Goal: Ask a question

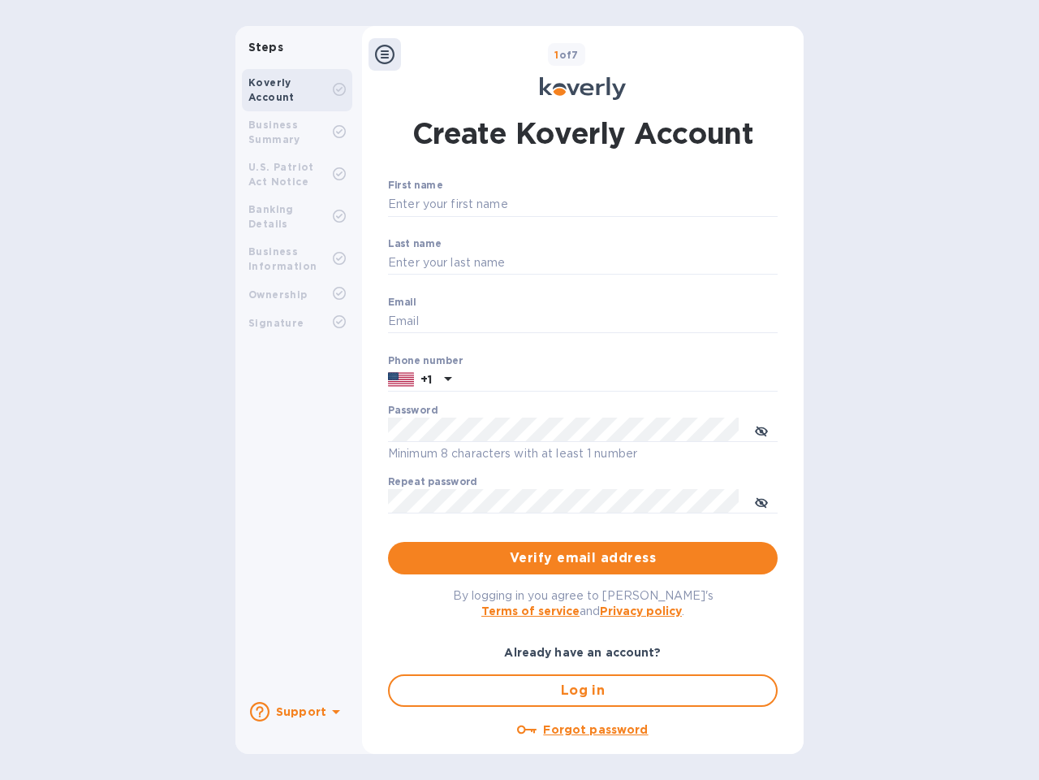
click at [296, 711] on b "Support" at bounding box center [301, 711] width 50 height 13
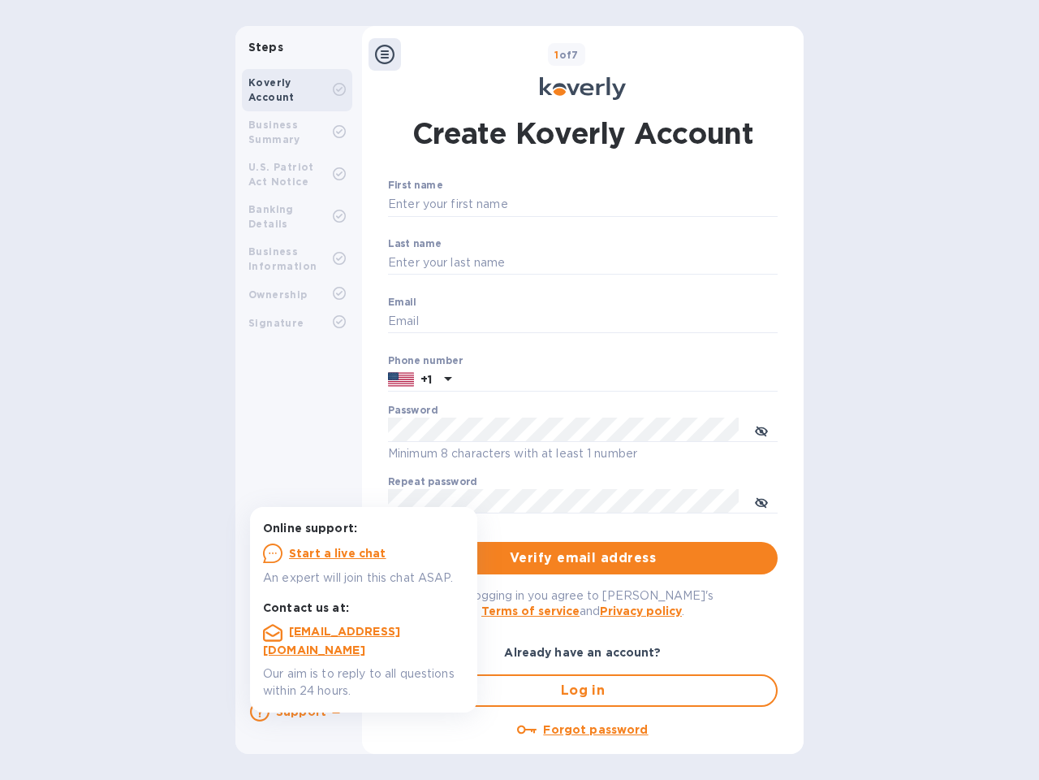
click at [260, 711] on icon at bounding box center [259, 711] width 19 height 19
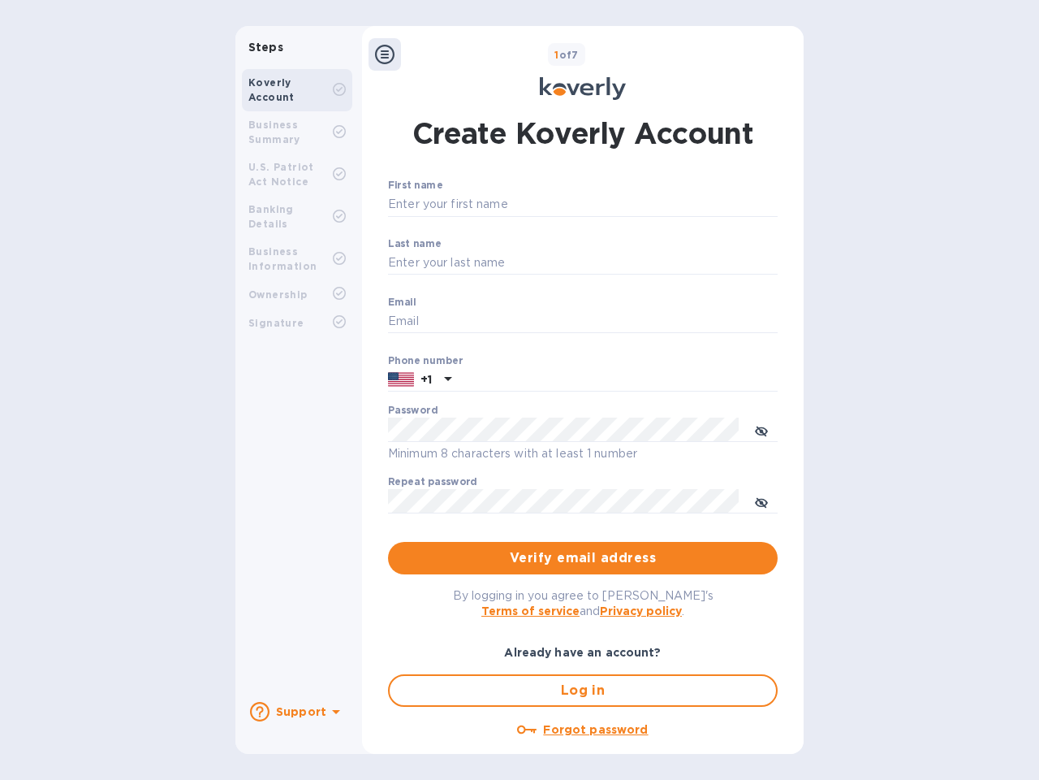
click at [334, 713] on icon at bounding box center [336, 712] width 8 height 4
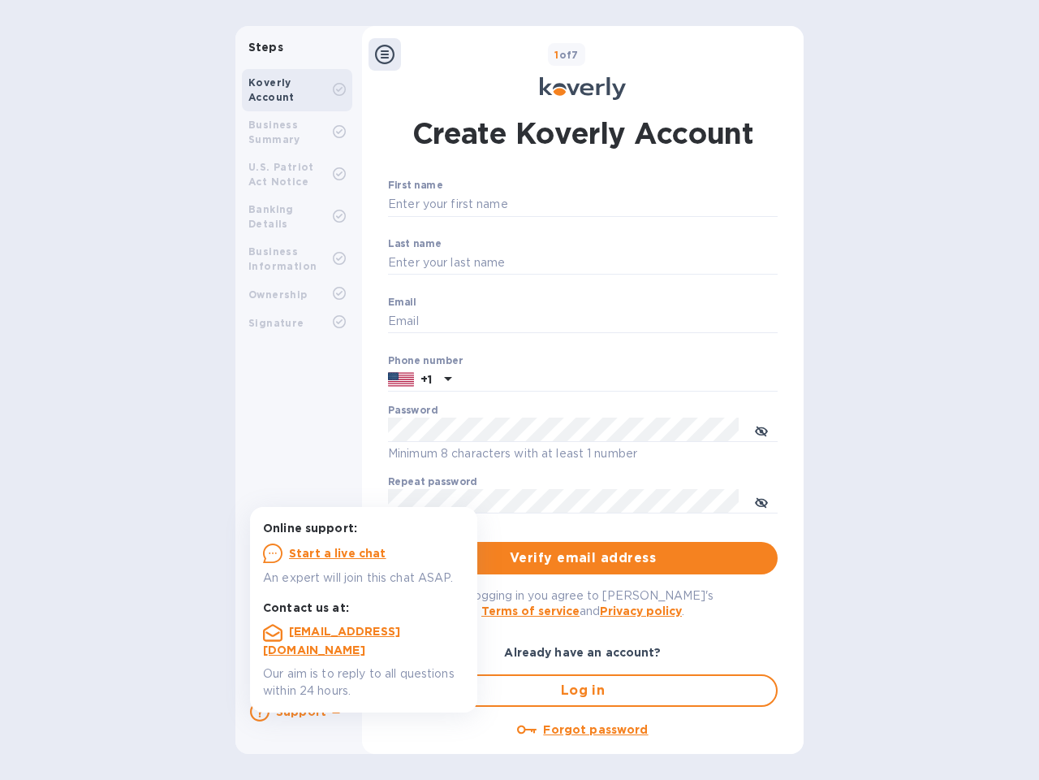
click at [385, 55] on icon at bounding box center [384, 54] width 19 height 19
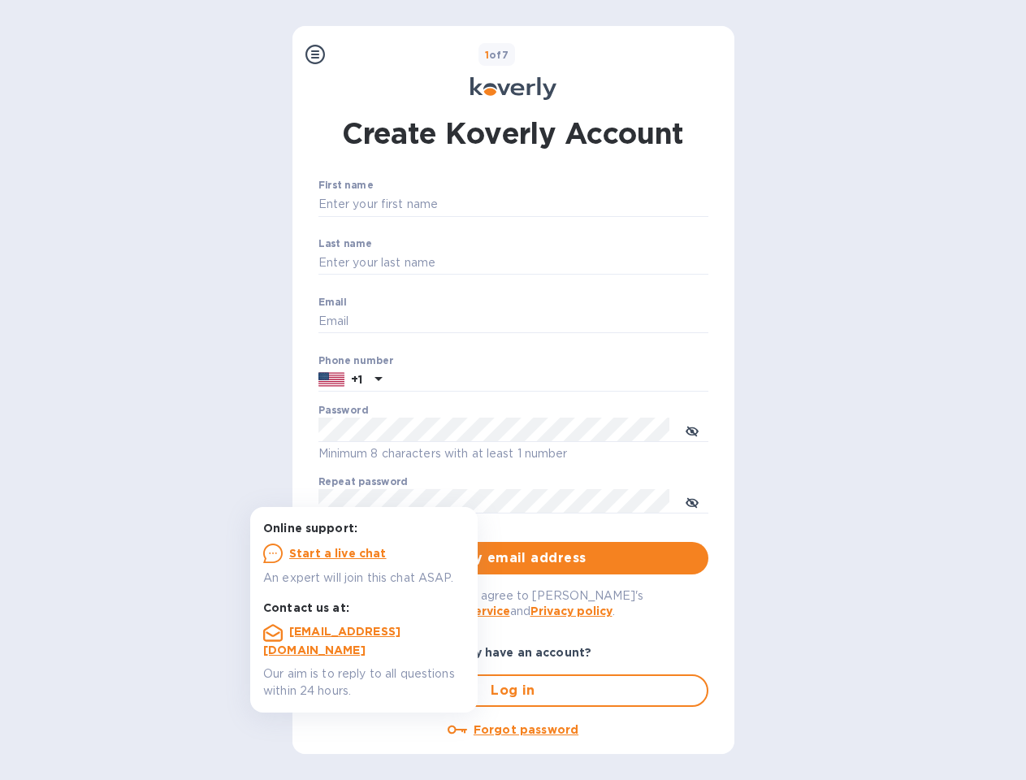
click at [580, 206] on input "First name" at bounding box center [513, 204] width 390 height 24
click at [580, 264] on input "Last name" at bounding box center [513, 263] width 390 height 24
click at [580, 322] on input "Email" at bounding box center [513, 321] width 390 height 24
click at [580, 381] on input "text" at bounding box center [548, 380] width 320 height 24
click at [420, 381] on input "text" at bounding box center [548, 380] width 320 height 24
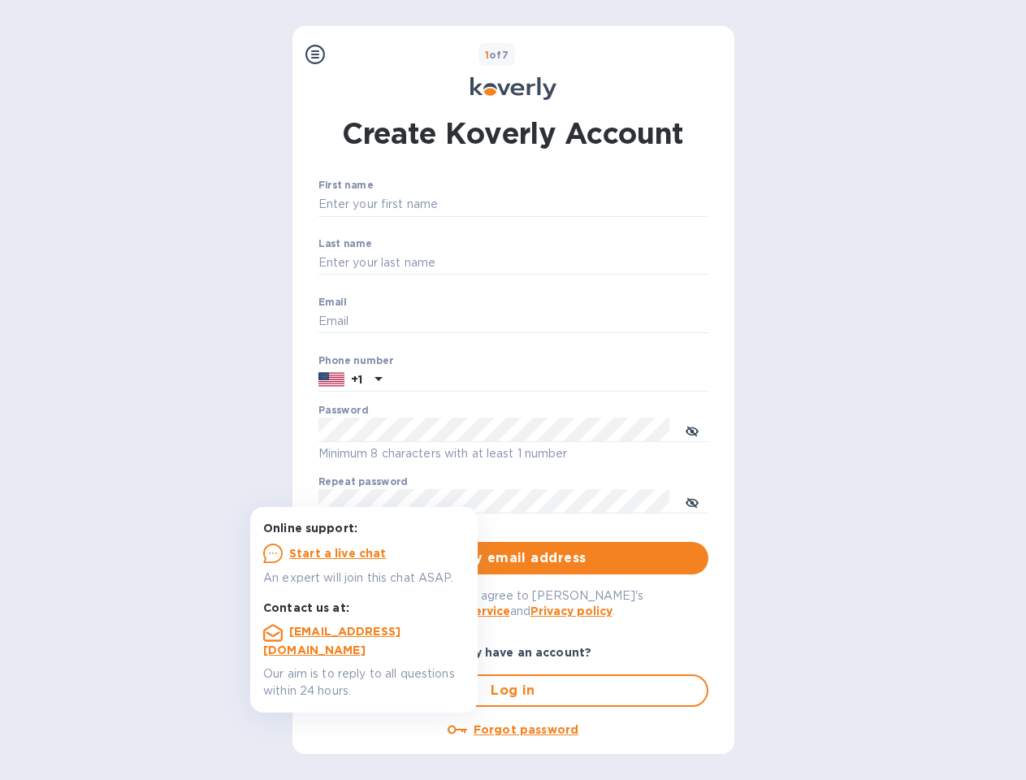
click at [446, 381] on input "text" at bounding box center [548, 380] width 320 height 24
